Goal: Information Seeking & Learning: Learn about a topic

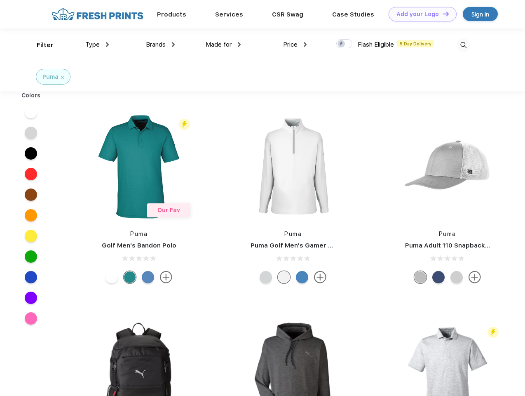
scroll to position [0, 0]
click at [420, 14] on link "Add your Logo Design Tool" at bounding box center [423, 14] width 68 height 14
click at [0, 0] on div "Design Tool" at bounding box center [0, 0] width 0 height 0
click at [443, 14] on link "Add your Logo Design Tool" at bounding box center [423, 14] width 68 height 14
click at [40, 45] on div "Filter" at bounding box center [45, 44] width 17 height 9
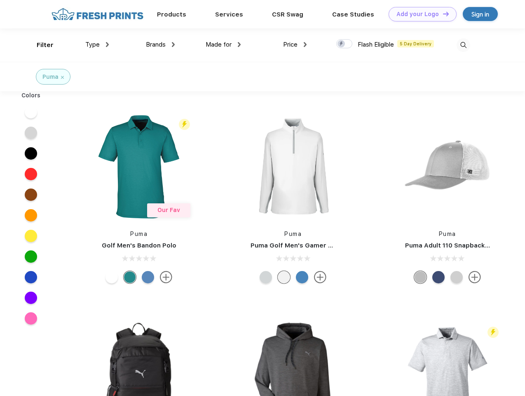
click at [97, 45] on span "Type" at bounding box center [92, 44] width 14 height 7
click at [160, 45] on span "Brands" at bounding box center [156, 44] width 20 height 7
click at [224, 45] on span "Made for" at bounding box center [219, 44] width 26 height 7
click at [295, 45] on span "Price" at bounding box center [290, 44] width 14 height 7
click at [345, 44] on div at bounding box center [345, 43] width 16 height 9
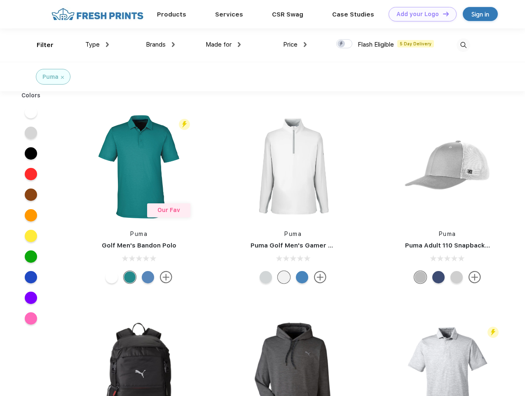
click at [342, 44] on input "checkbox" at bounding box center [339, 41] width 5 height 5
click at [464, 45] on img at bounding box center [464, 45] width 14 height 14
